Goal: Transaction & Acquisition: Purchase product/service

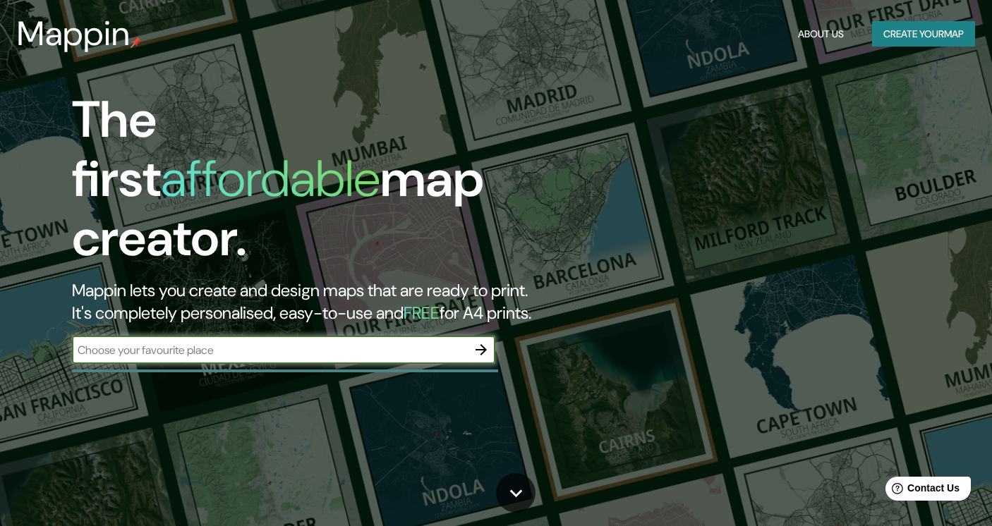
click at [288, 342] on input "text" at bounding box center [269, 350] width 395 height 16
type input "[PERSON_NAME]"
click at [477, 341] on icon "button" at bounding box center [481, 349] width 17 height 17
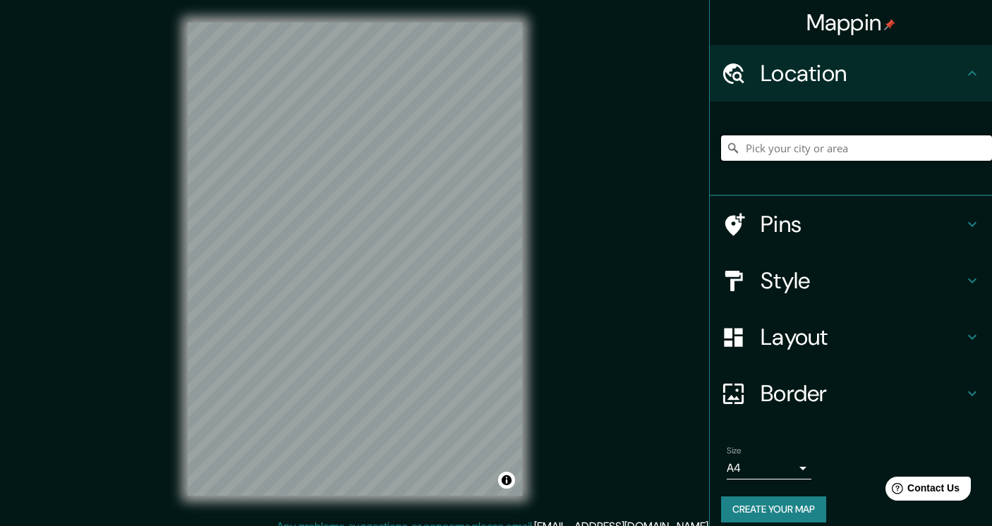
click at [798, 153] on input "Pick your city or area" at bounding box center [856, 147] width 271 height 25
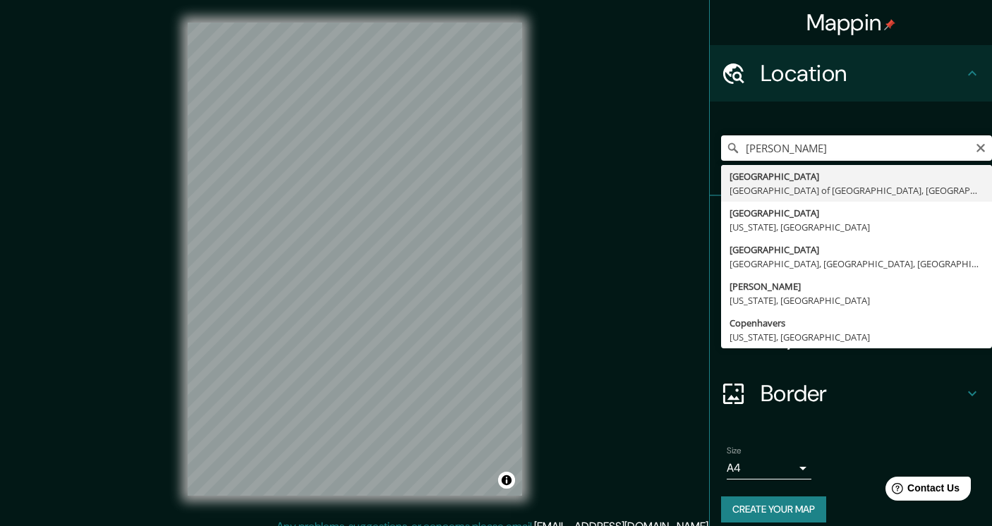
type input "[GEOGRAPHIC_DATA], [GEOGRAPHIC_DATA] of [GEOGRAPHIC_DATA], [GEOGRAPHIC_DATA]"
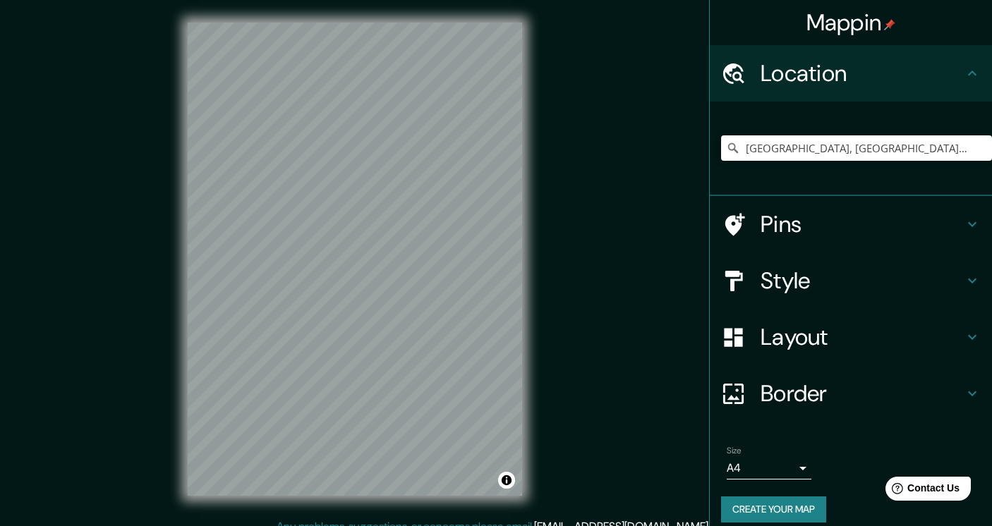
click at [765, 465] on body "Mappin Location [GEOGRAPHIC_DATA], [GEOGRAPHIC_DATA] of [GEOGRAPHIC_DATA], [GEO…" at bounding box center [496, 263] width 992 height 526
type input "a4"
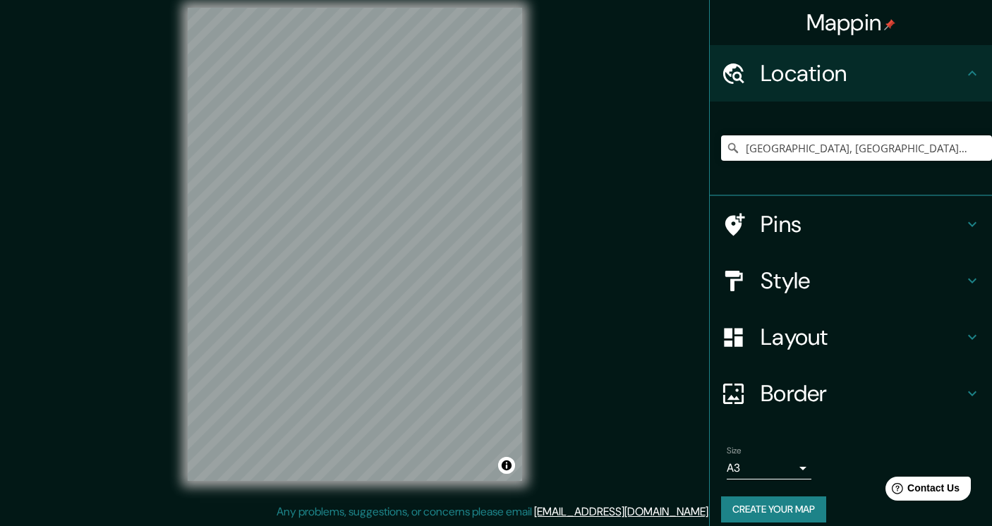
click at [753, 511] on button "Create your map" at bounding box center [773, 510] width 105 height 26
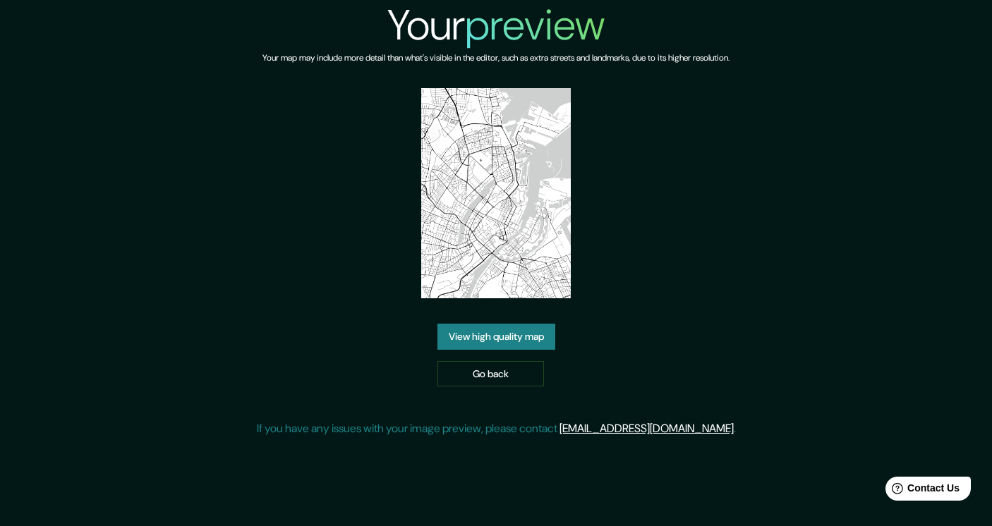
click at [478, 332] on link "View high quality map" at bounding box center [496, 337] width 118 height 26
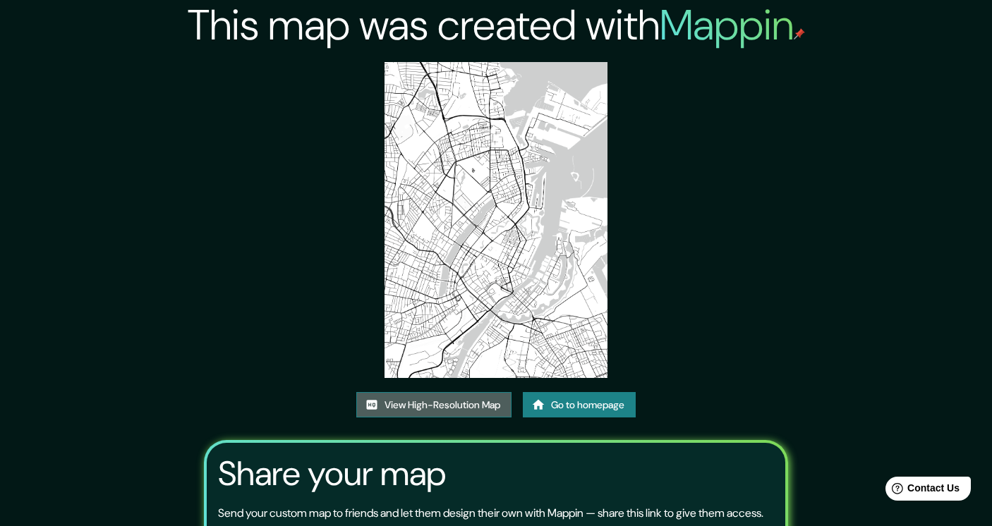
click at [430, 408] on link "View High-Resolution Map" at bounding box center [433, 405] width 155 height 26
